Goal: Information Seeking & Learning: Learn about a topic

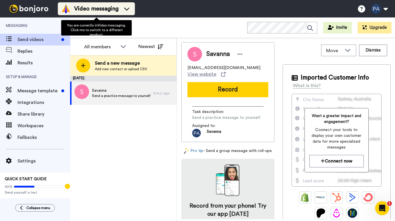
click at [94, 4] on div "Video messaging" at bounding box center [96, 8] width 70 height 9
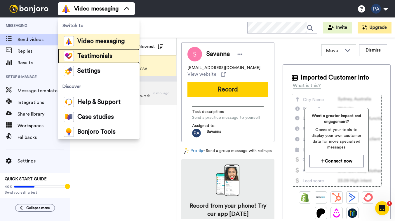
click at [91, 53] on span "Testimonials" at bounding box center [94, 56] width 35 height 6
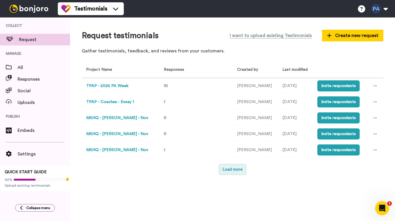
click at [234, 171] on button "Load more" at bounding box center [232, 169] width 28 height 11
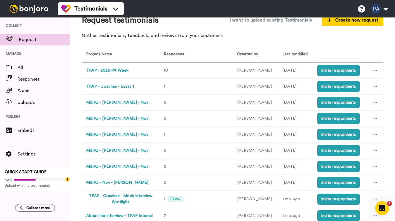
scroll to position [12, 0]
